Goal: Transaction & Acquisition: Purchase product/service

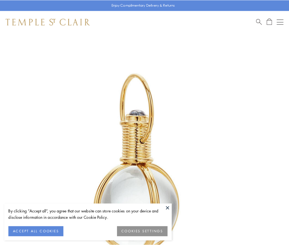
scroll to position [144, 0]
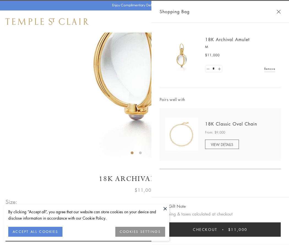
click at [220, 229] on button "Checkout $11,000" at bounding box center [220, 229] width 121 height 14
